Goal: Information Seeking & Learning: Check status

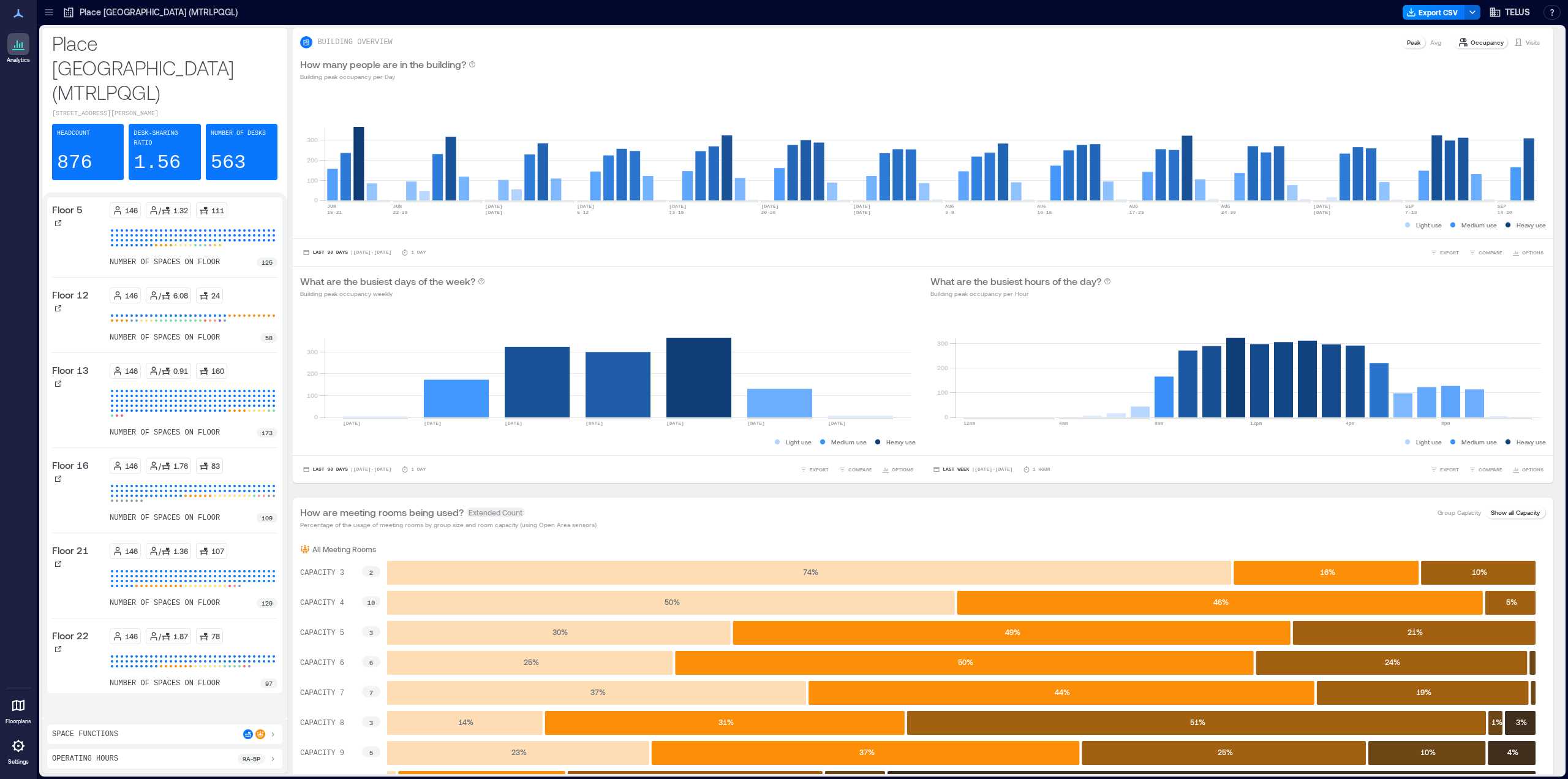
click at [49, 14] on icon at bounding box center [49, 12] width 13 height 13
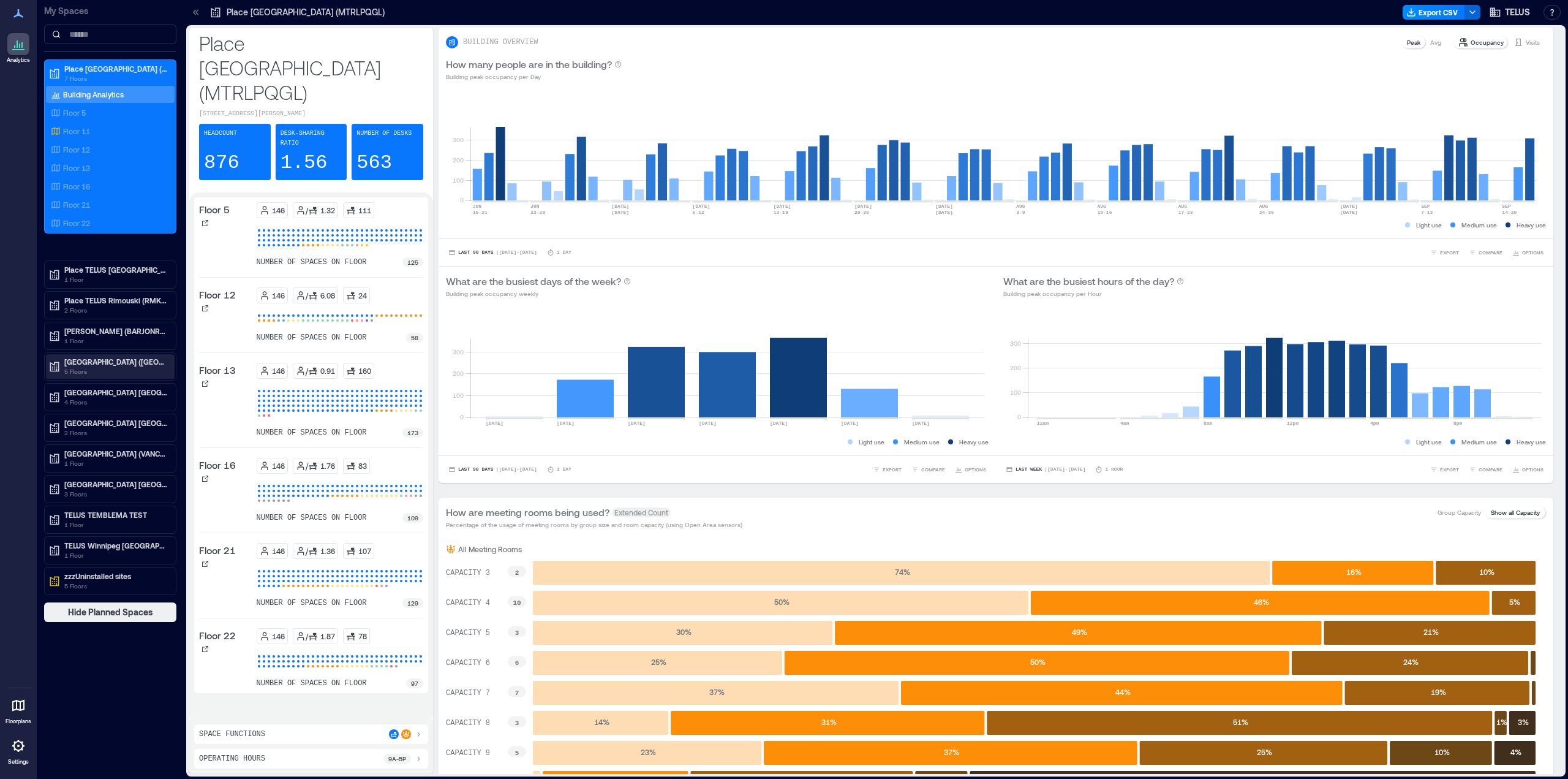
click at [88, 358] on p "[GEOGRAPHIC_DATA] ([GEOGRAPHIC_DATA])" at bounding box center [115, 361] width 103 height 10
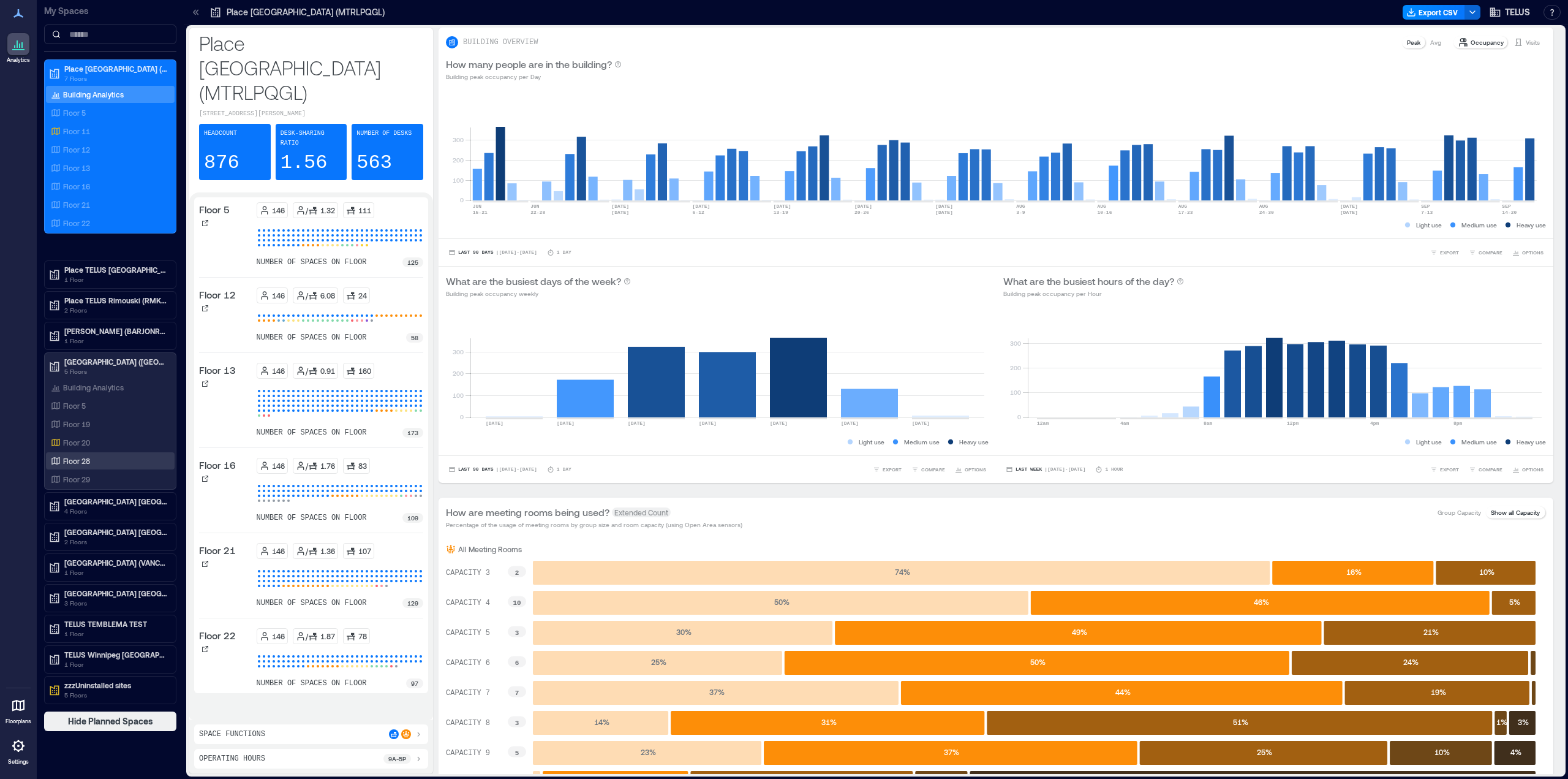
click at [79, 460] on p "Floor 28" at bounding box center [76, 460] width 27 height 10
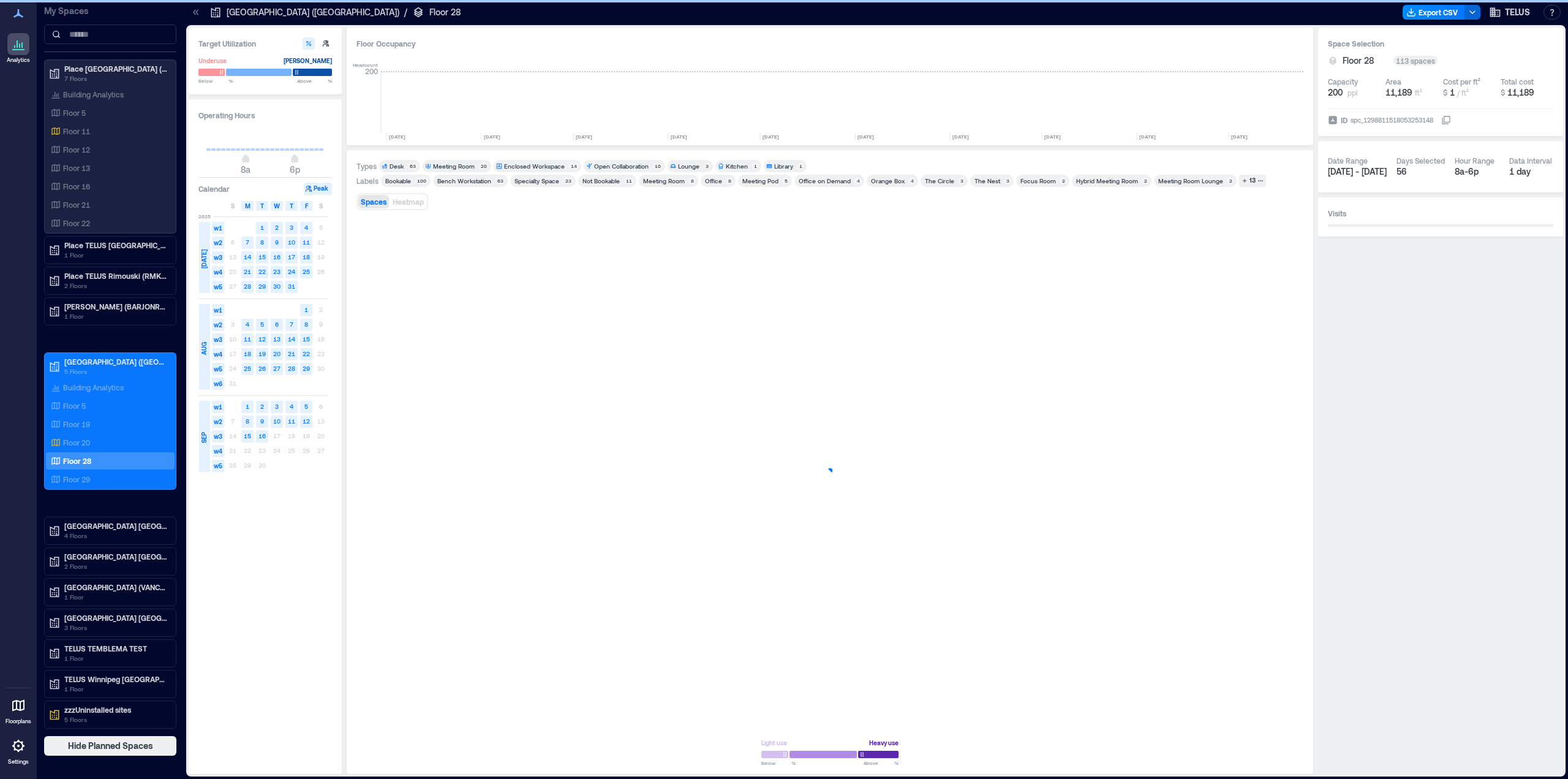
scroll to position [0, 816]
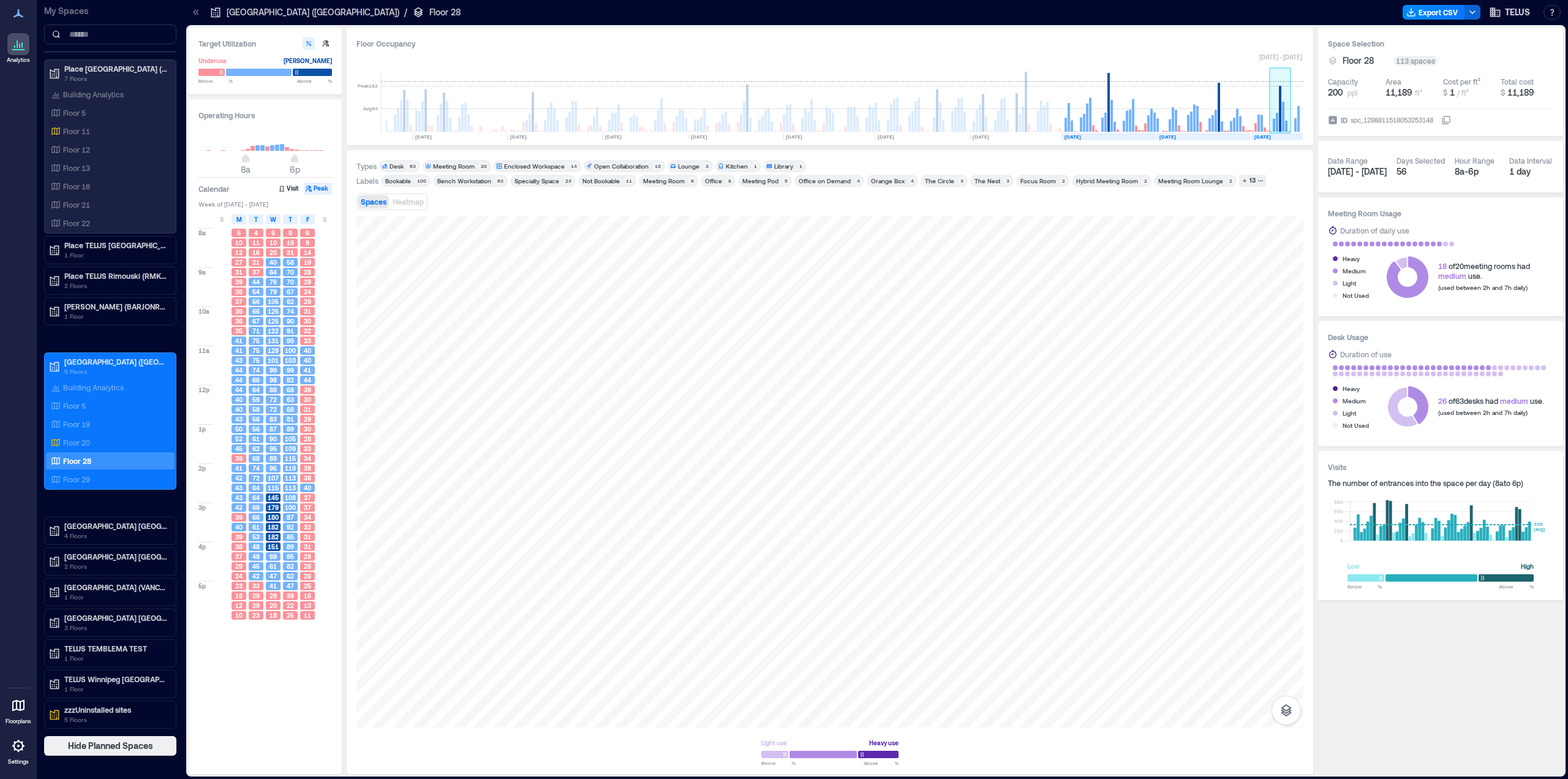
click at [1271, 124] on rect at bounding box center [1281, 102] width 21 height 62
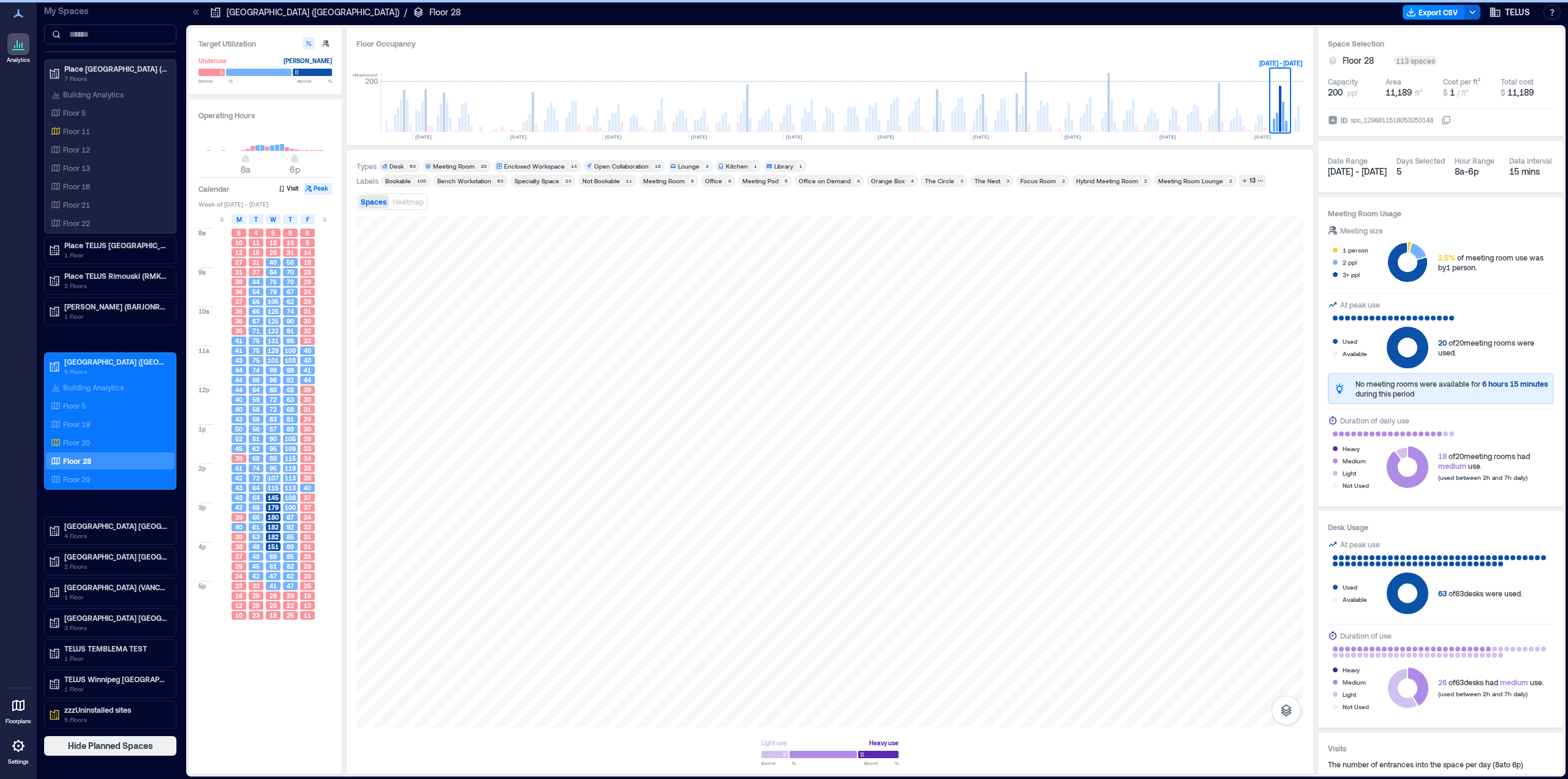
click at [526, 481] on div at bounding box center [830, 472] width 947 height 511
